Goal: Task Accomplishment & Management: Complete application form

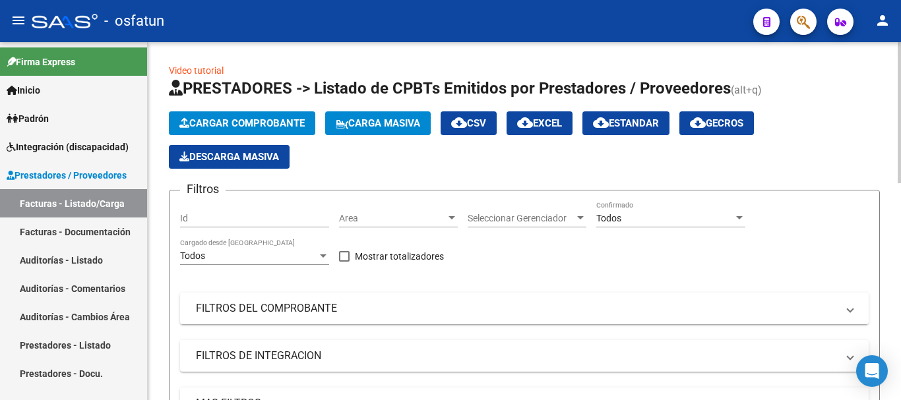
click at [278, 114] on button "Cargar Comprobante" at bounding box center [242, 123] width 146 height 24
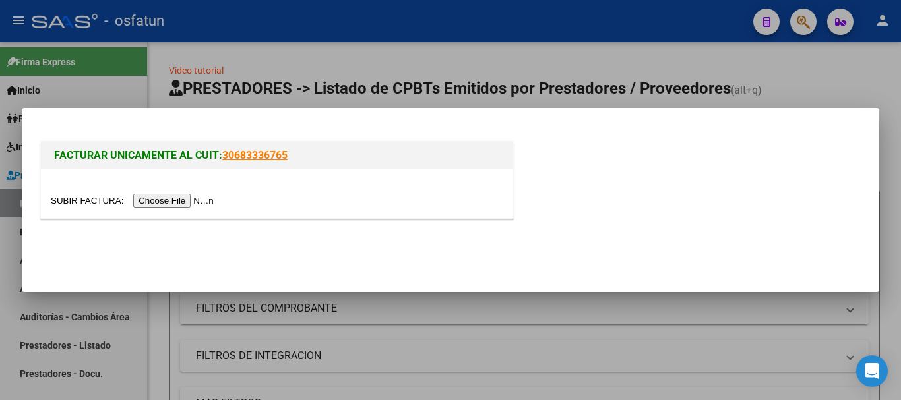
click at [194, 200] on input "file" at bounding box center [134, 201] width 167 height 14
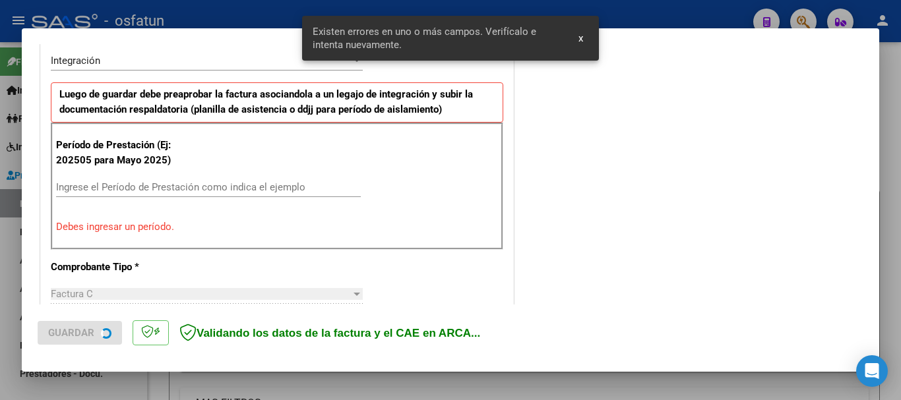
scroll to position [329, 0]
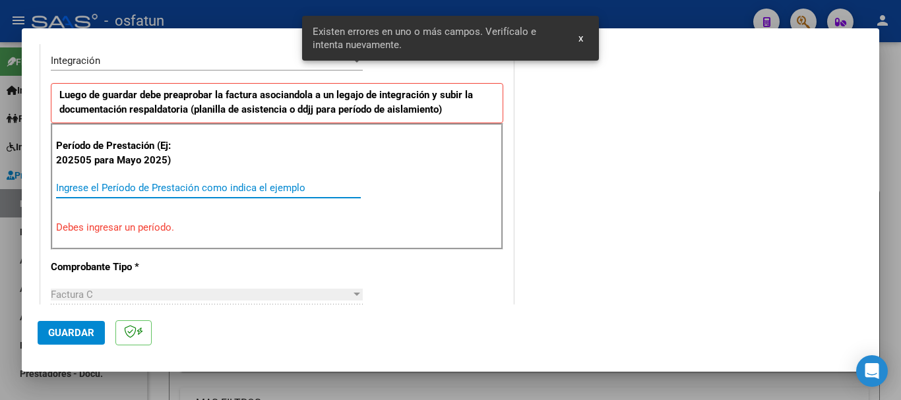
click at [244, 187] on input "Ingrese el Período de Prestación como indica el ejemplo" at bounding box center [208, 188] width 305 height 12
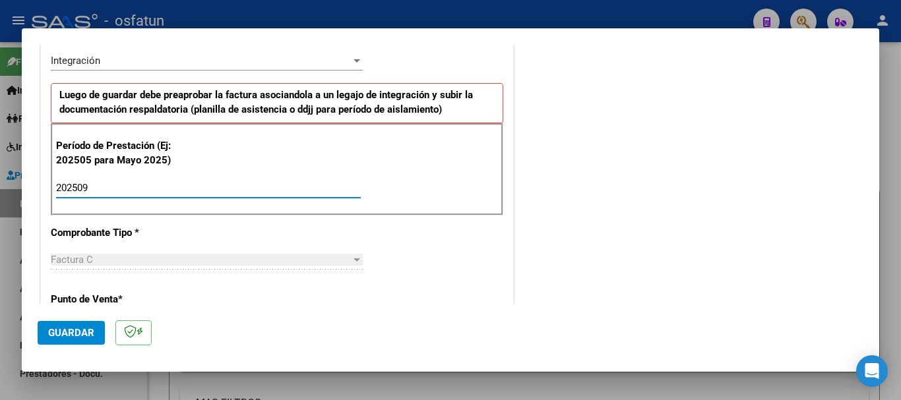
type input "202509"
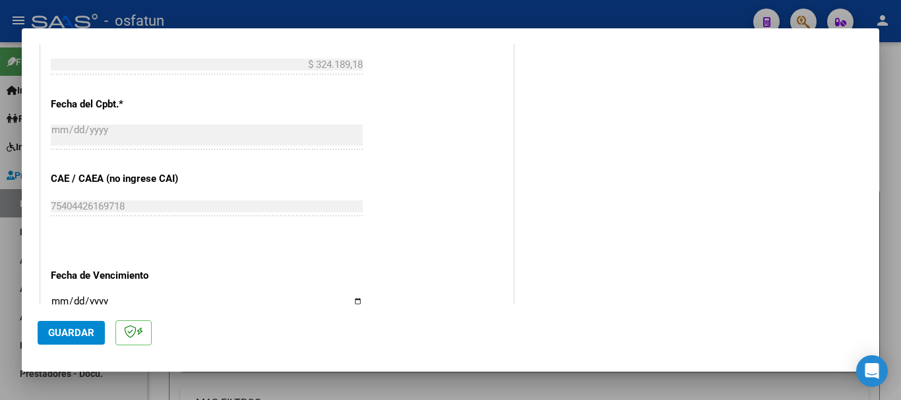
scroll to position [791, 0]
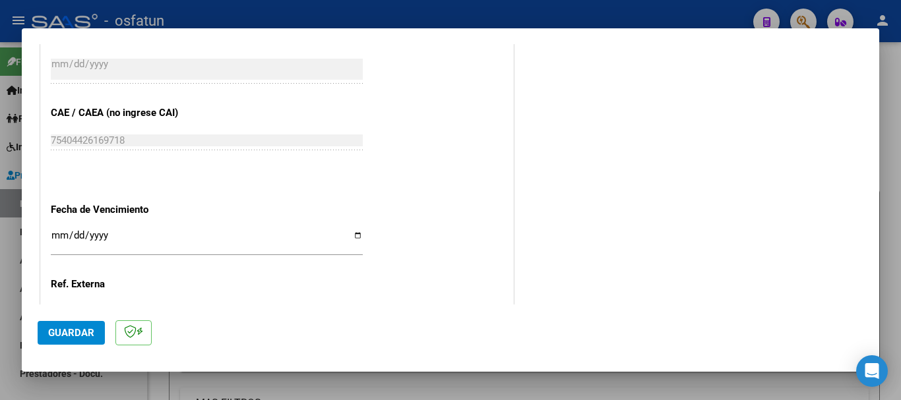
click at [63, 233] on input "Ingresar la fecha" at bounding box center [207, 240] width 312 height 21
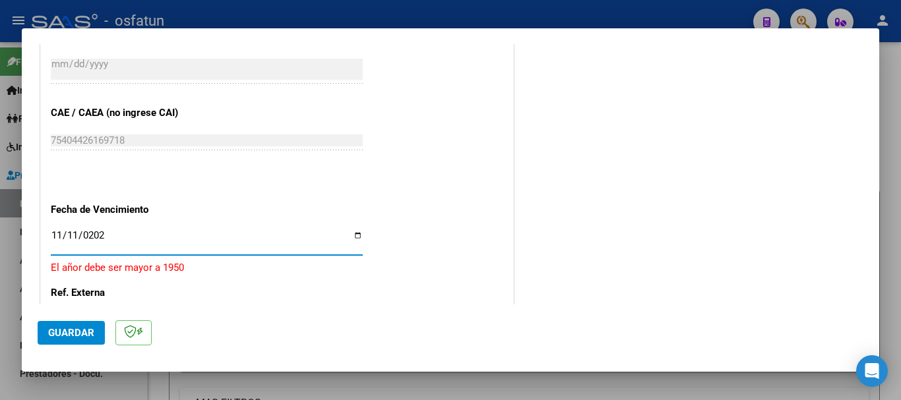
type input "[DATE]"
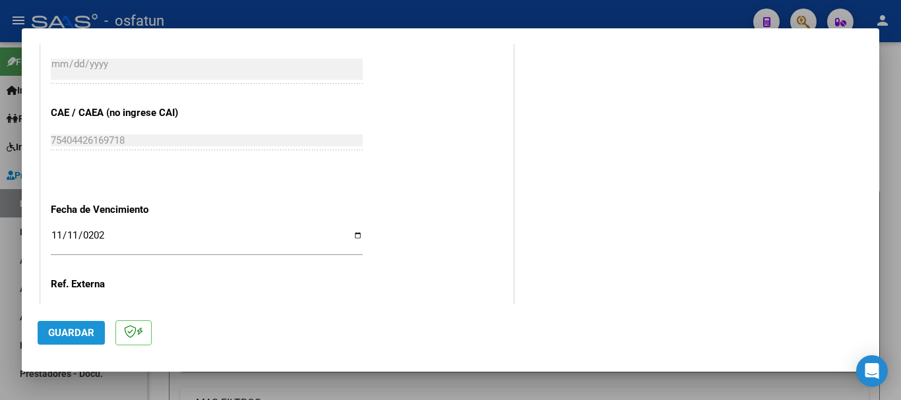
click at [78, 336] on span "Guardar" at bounding box center [71, 333] width 46 height 12
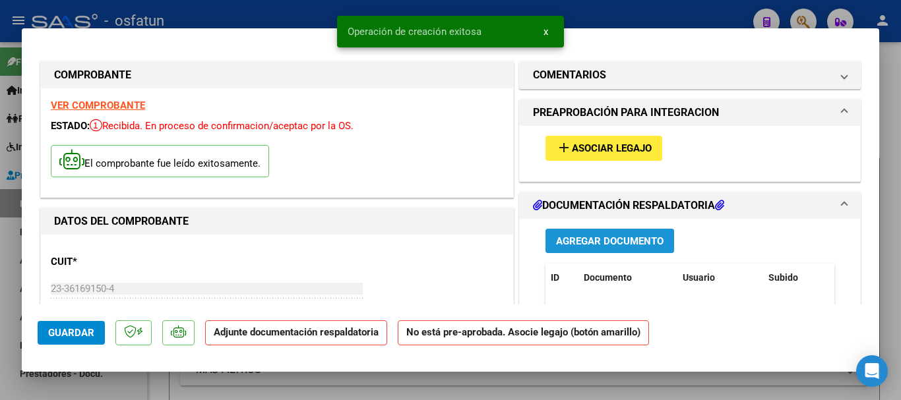
click at [603, 243] on span "Agregar Documento" at bounding box center [610, 241] width 108 height 12
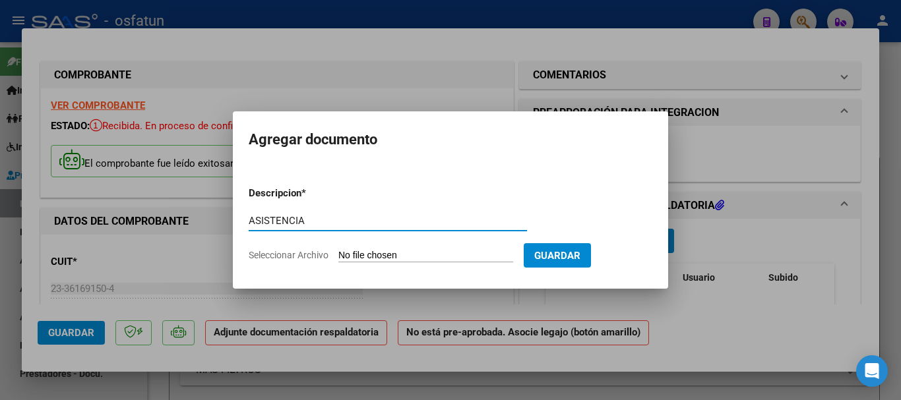
type input "ASISTENCIA"
click at [386, 257] on input "Seleccionar Archivo" at bounding box center [425, 256] width 175 height 13
type input "C:\fakepath\ASISTENCIA-TPTE (29).pdf"
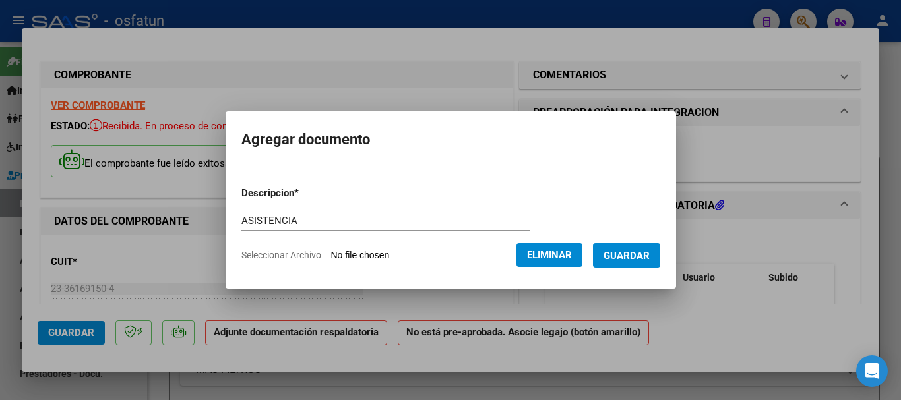
click at [642, 256] on span "Guardar" at bounding box center [626, 256] width 46 height 12
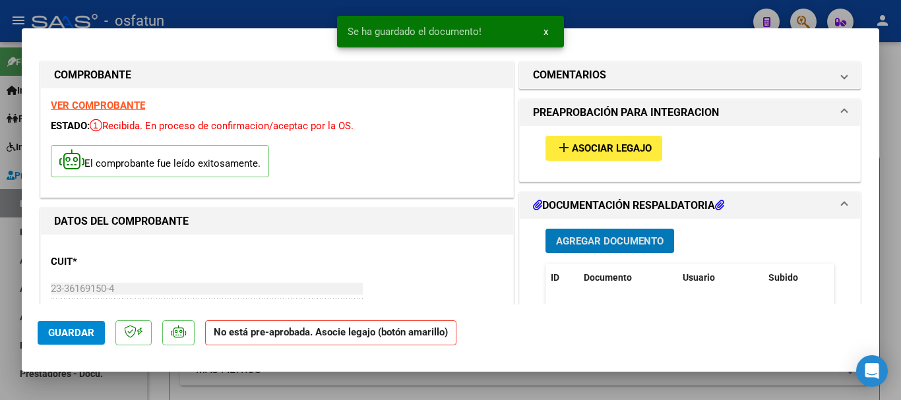
click at [627, 146] on span "Asociar Legajo" at bounding box center [612, 149] width 80 height 12
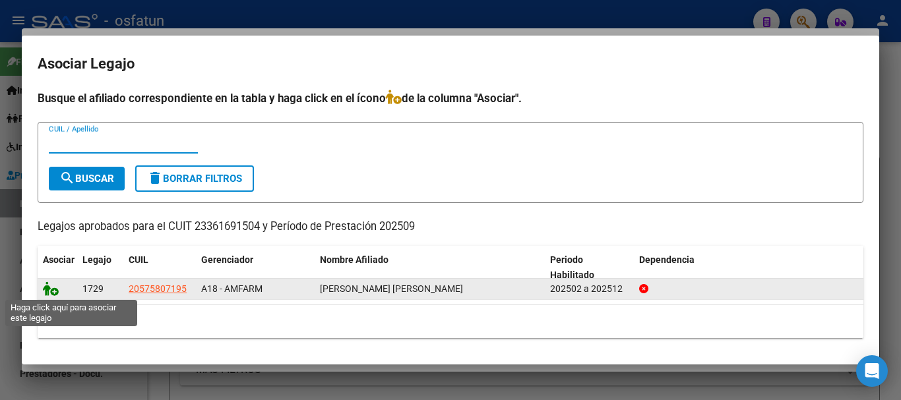
click at [45, 288] on icon at bounding box center [51, 289] width 16 height 15
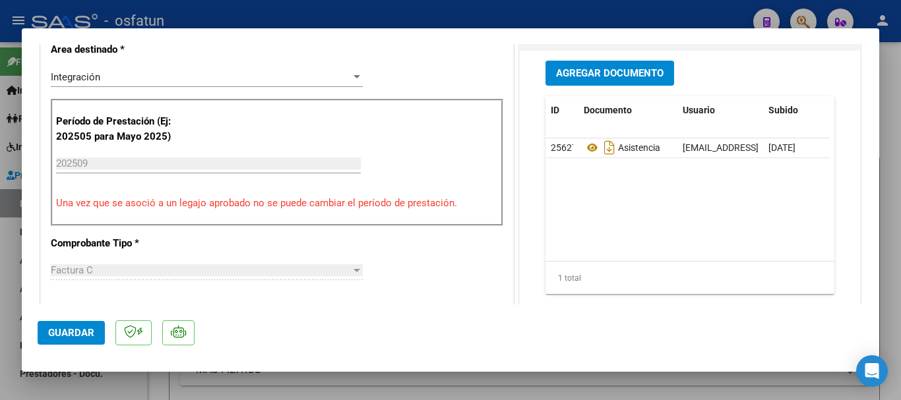
scroll to position [396, 0]
